Goal: Task Accomplishment & Management: Manage account settings

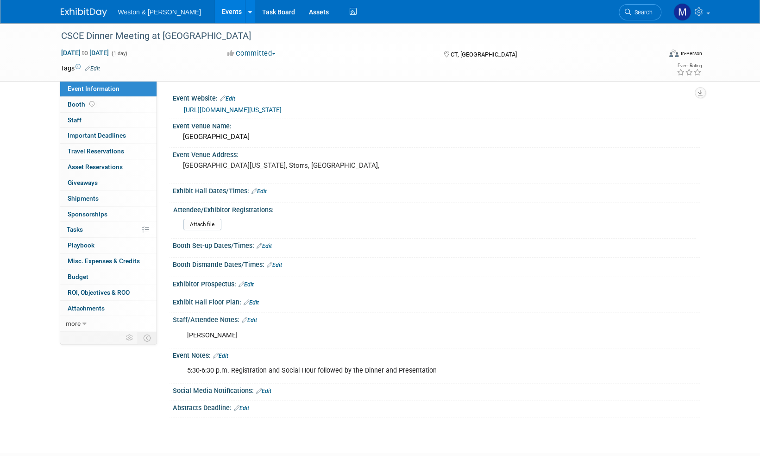
click at [75, 10] on img at bounding box center [84, 12] width 46 height 9
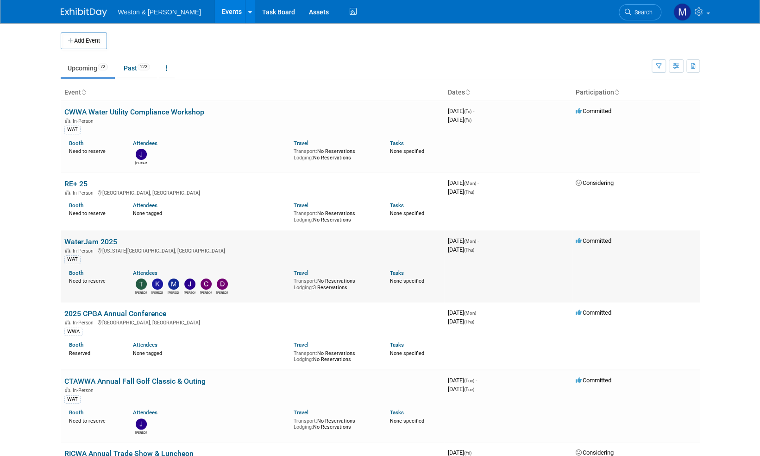
click at [101, 240] on link "WaterJam 2025" at bounding box center [90, 241] width 53 height 9
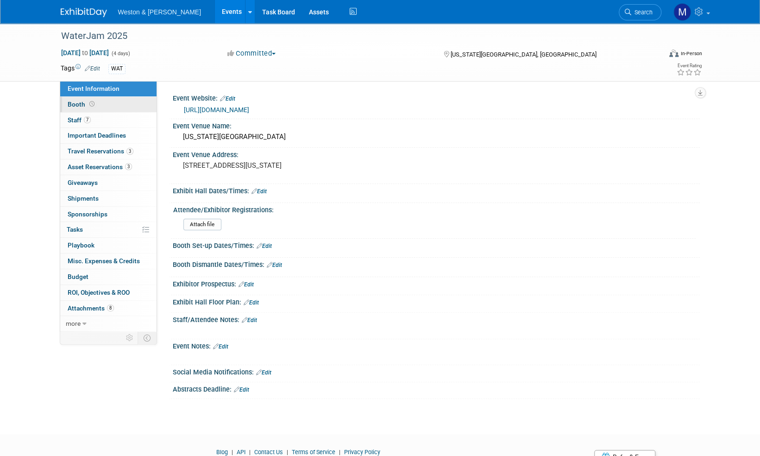
click at [80, 103] on span "Booth" at bounding box center [82, 104] width 29 height 7
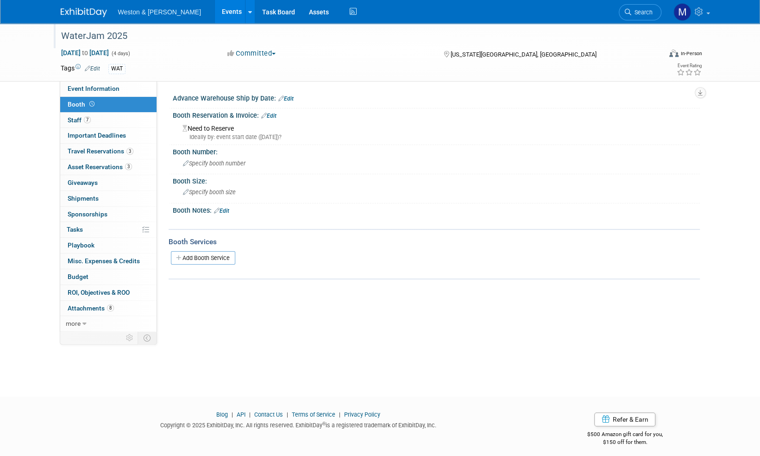
click at [84, 36] on div "WaterJam 2025" at bounding box center [353, 36] width 590 height 17
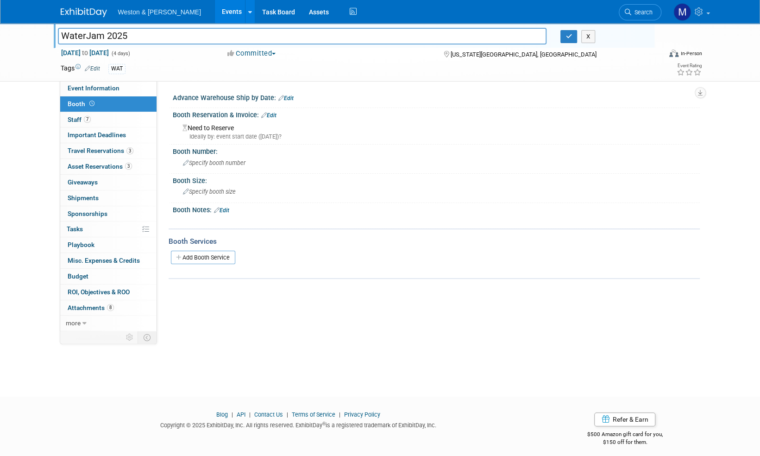
click at [79, 9] on img at bounding box center [84, 12] width 46 height 9
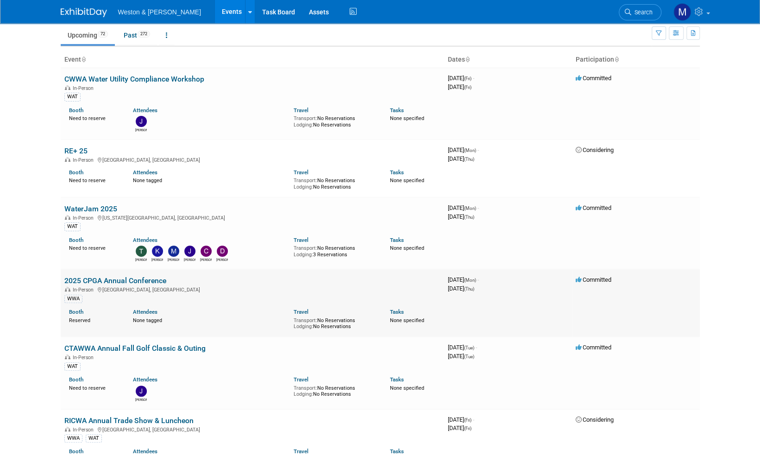
scroll to position [46, 0]
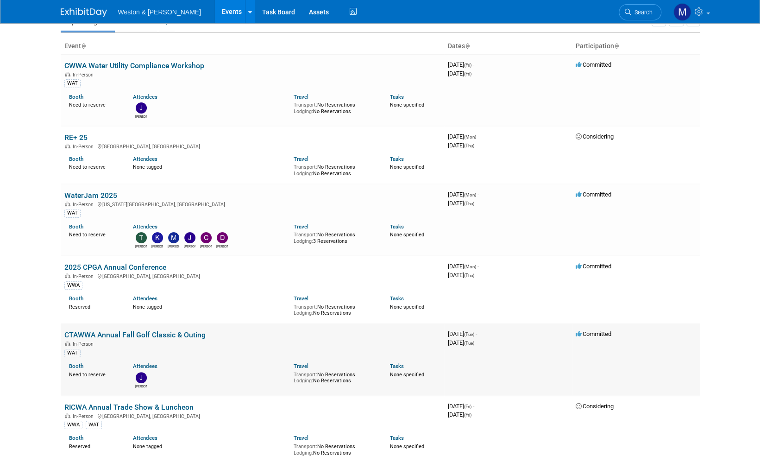
click at [149, 332] on link "CTAWWA Annual Fall Golf Classic & Outing" at bounding box center [134, 334] width 141 height 9
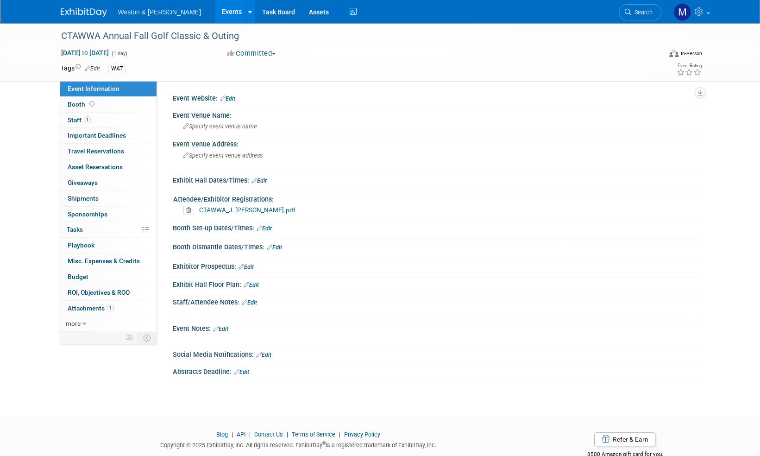
click at [254, 300] on link "Edit" at bounding box center [249, 302] width 15 height 6
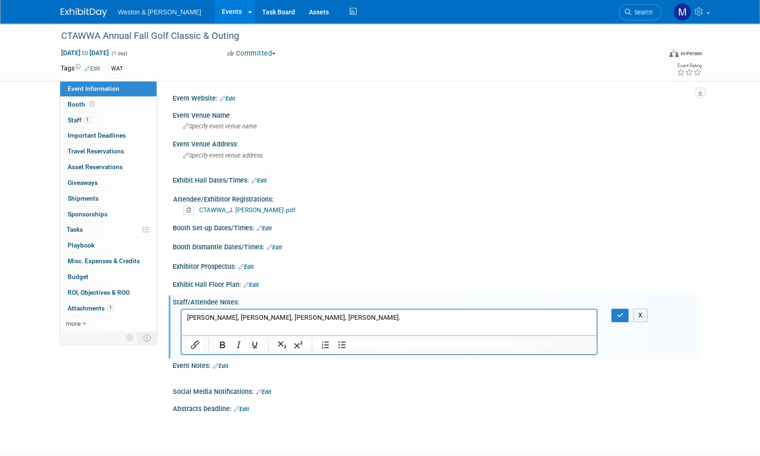
click at [189, 317] on p "[PERSON_NAME], [PERSON_NAME], [PERSON_NAME], [PERSON_NAME]." at bounding box center [389, 317] width 405 height 9
drag, startPoint x: 346, startPoint y: 315, endPoint x: 362, endPoint y: 315, distance: 16.2
click at [349, 314] on p "Foursome: [PERSON_NAME], [PERSON_NAME], [PERSON_NAME], [PERSON_NAME]." at bounding box center [389, 317] width 405 height 9
click at [620, 315] on icon "button" at bounding box center [620, 315] width 7 height 6
